Goal: Information Seeking & Learning: Compare options

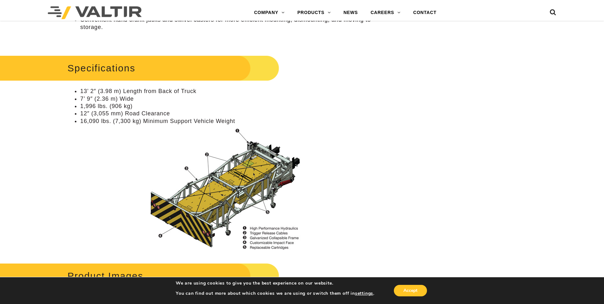
scroll to position [510, 0]
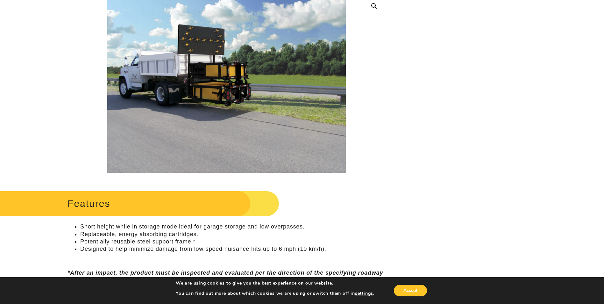
scroll to position [191, 0]
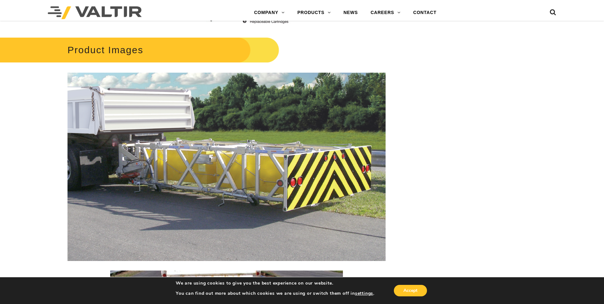
scroll to position [733, 0]
